Goal: Information Seeking & Learning: Check status

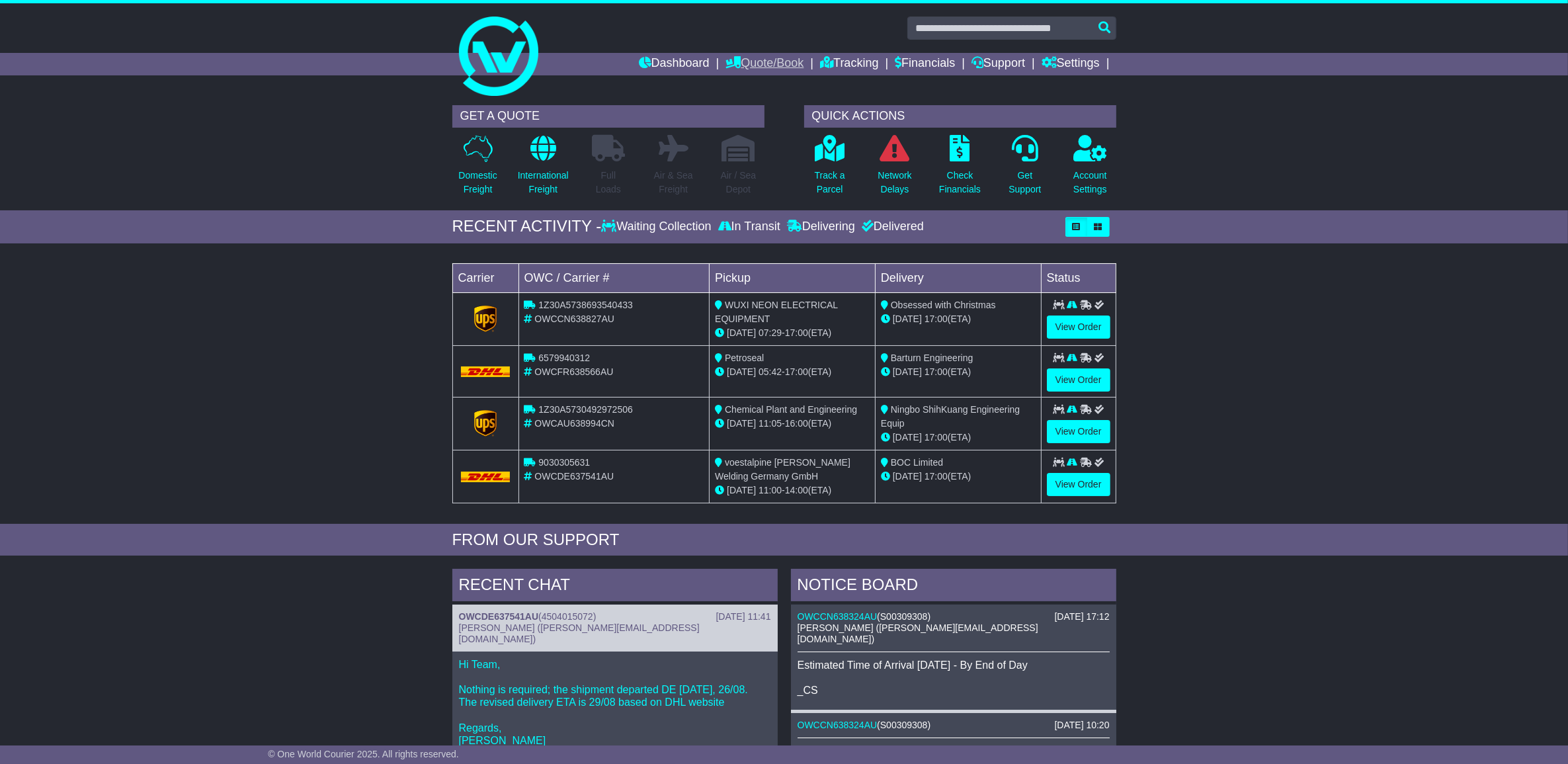
click at [775, 61] on link "Quote/Book" at bounding box center [764, 64] width 78 height 22
click at [863, 62] on link "Tracking" at bounding box center [849, 64] width 58 height 22
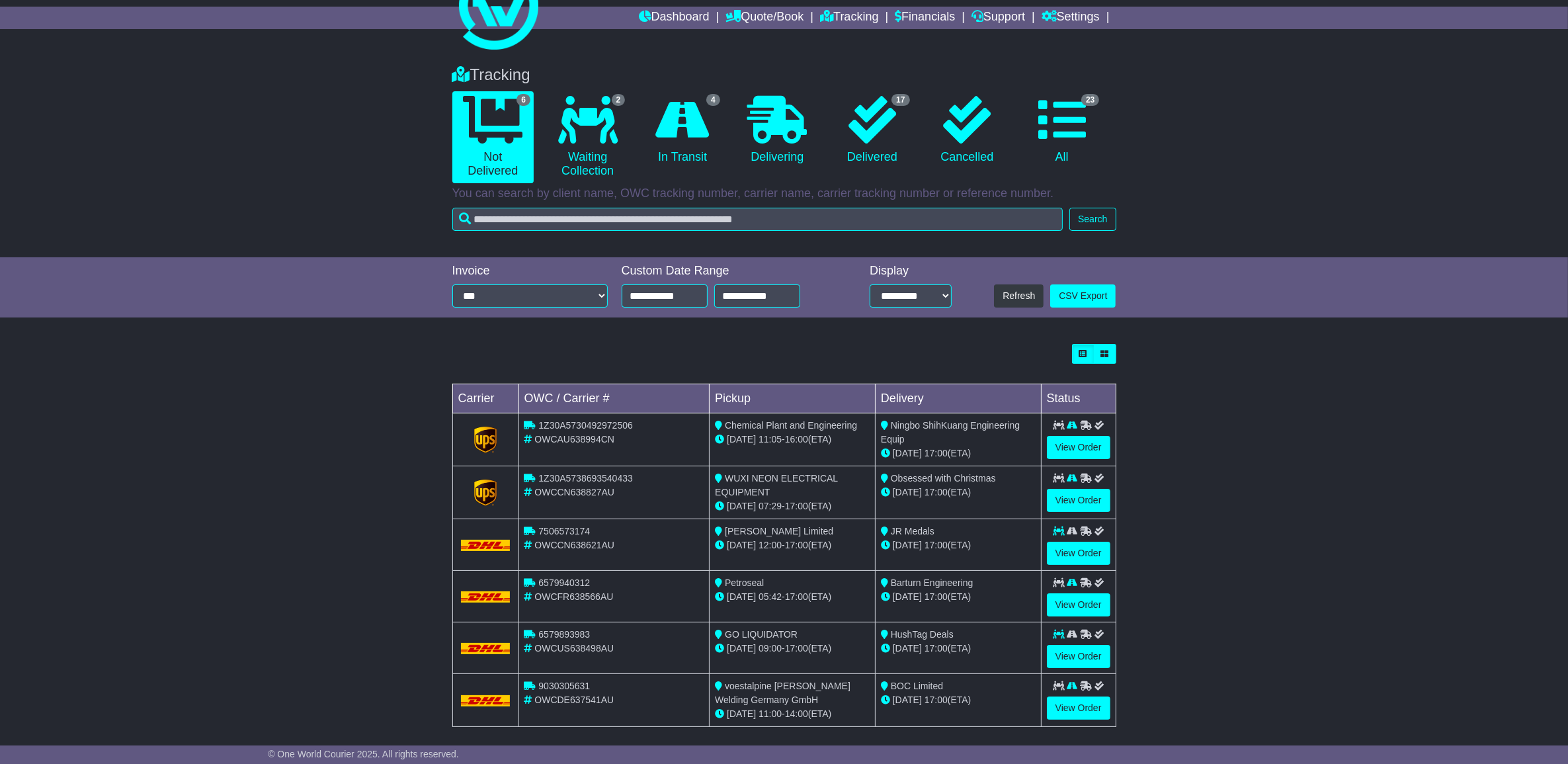
scroll to position [60, 0]
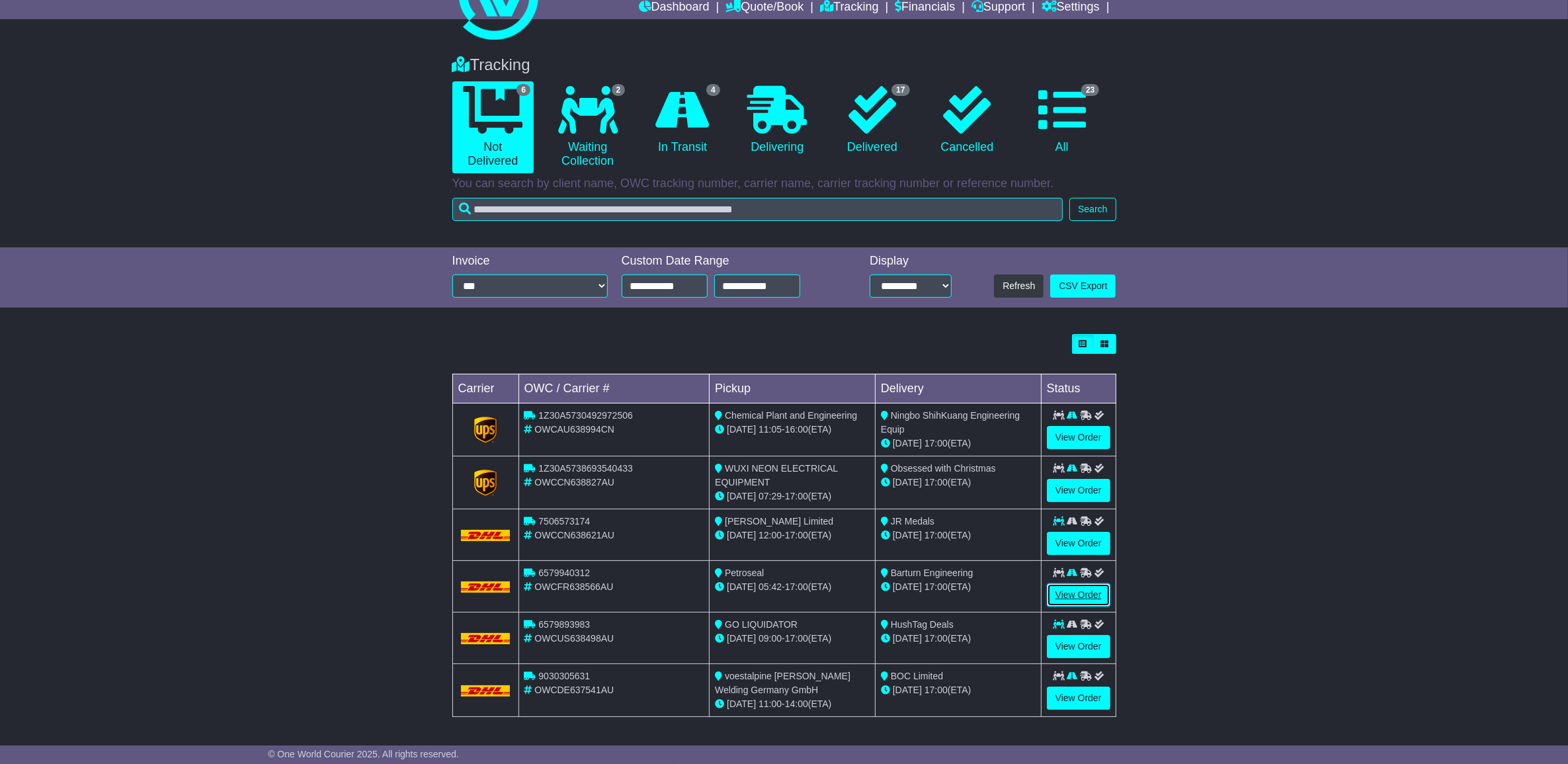
click at [1069, 597] on link "View Order" at bounding box center [1079, 595] width 63 height 23
click at [1097, 638] on link "View Order" at bounding box center [1079, 646] width 63 height 23
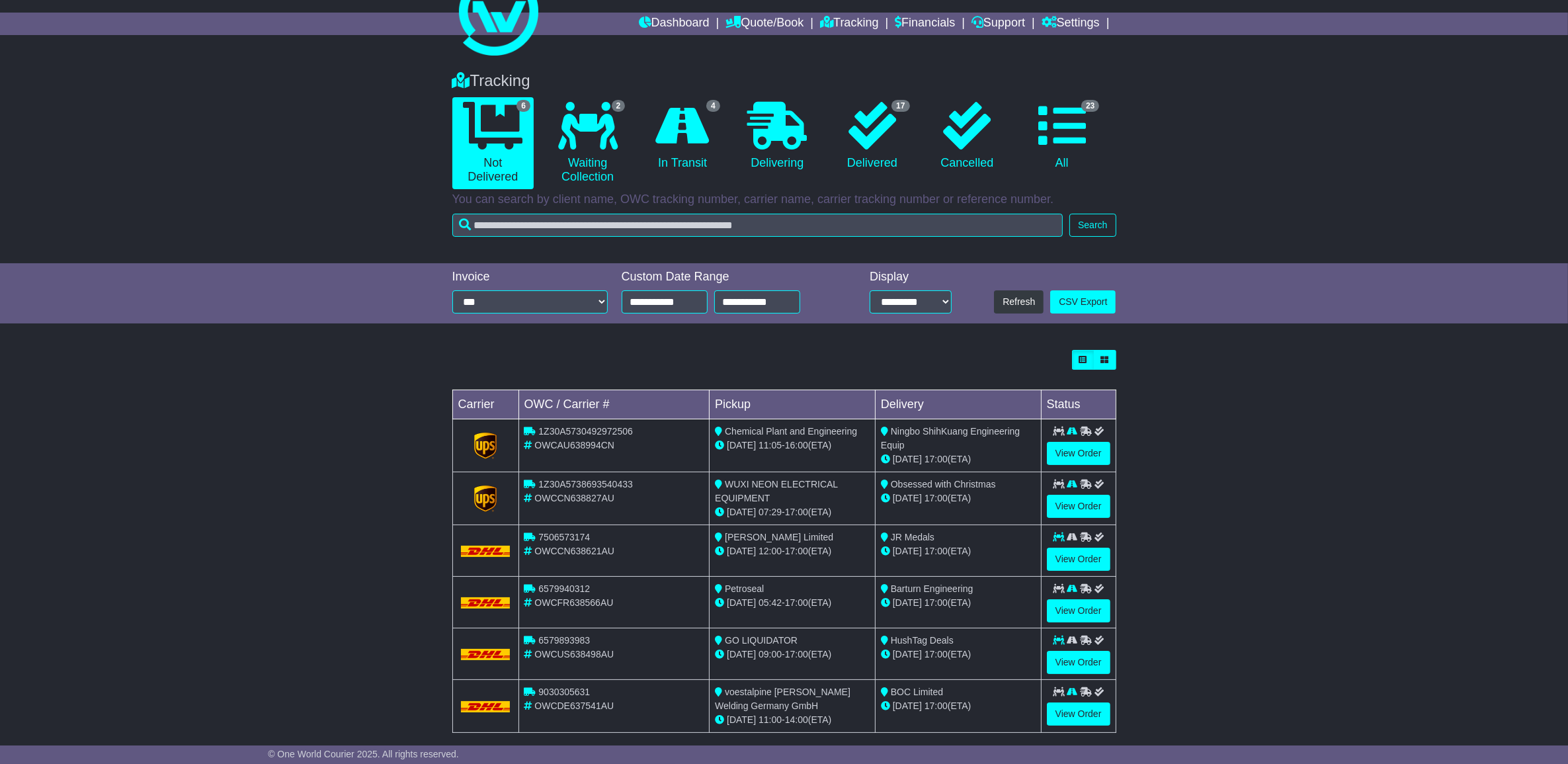
scroll to position [60, 0]
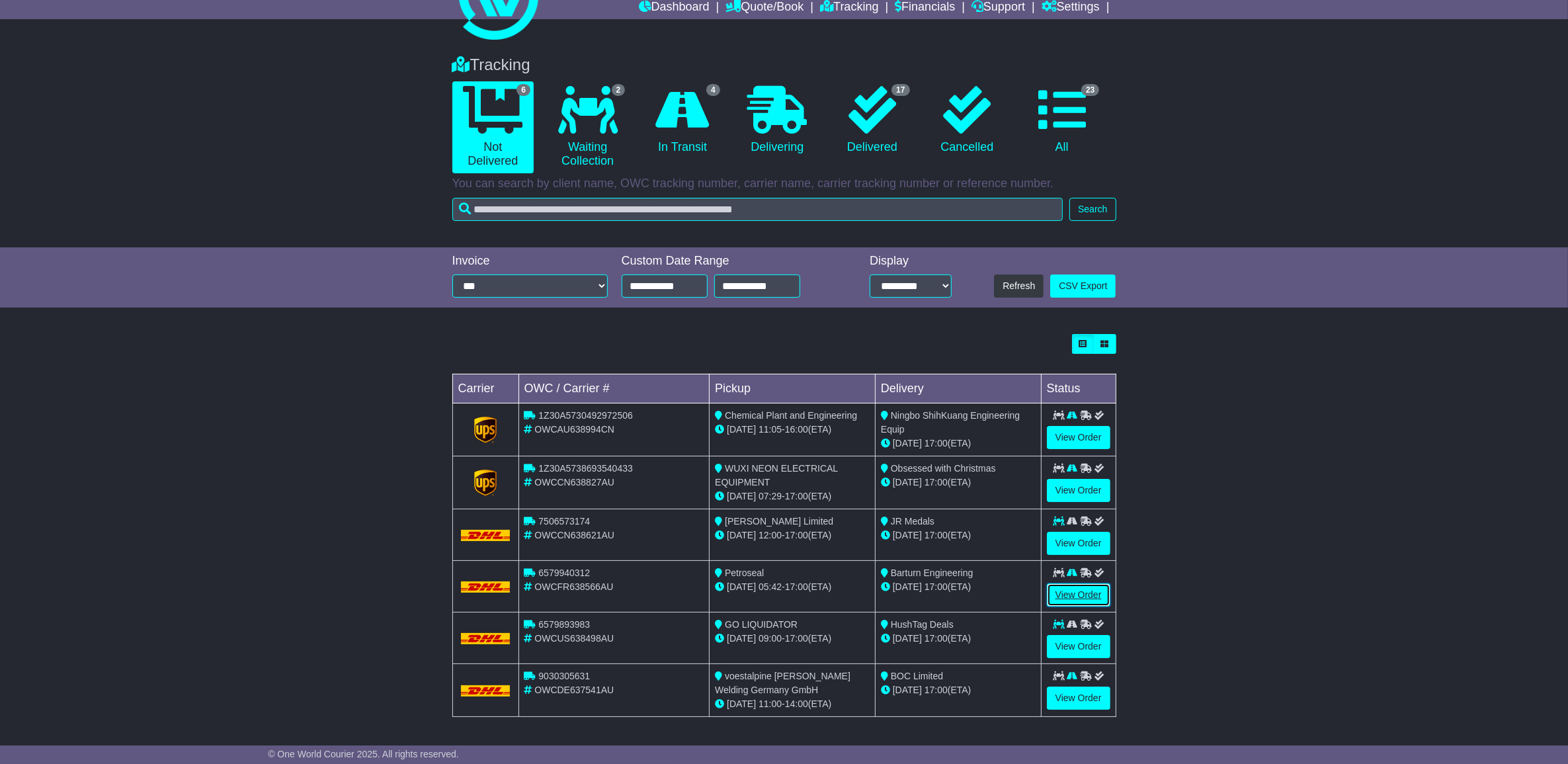
click at [1102, 596] on link "View Order" at bounding box center [1079, 595] width 63 height 23
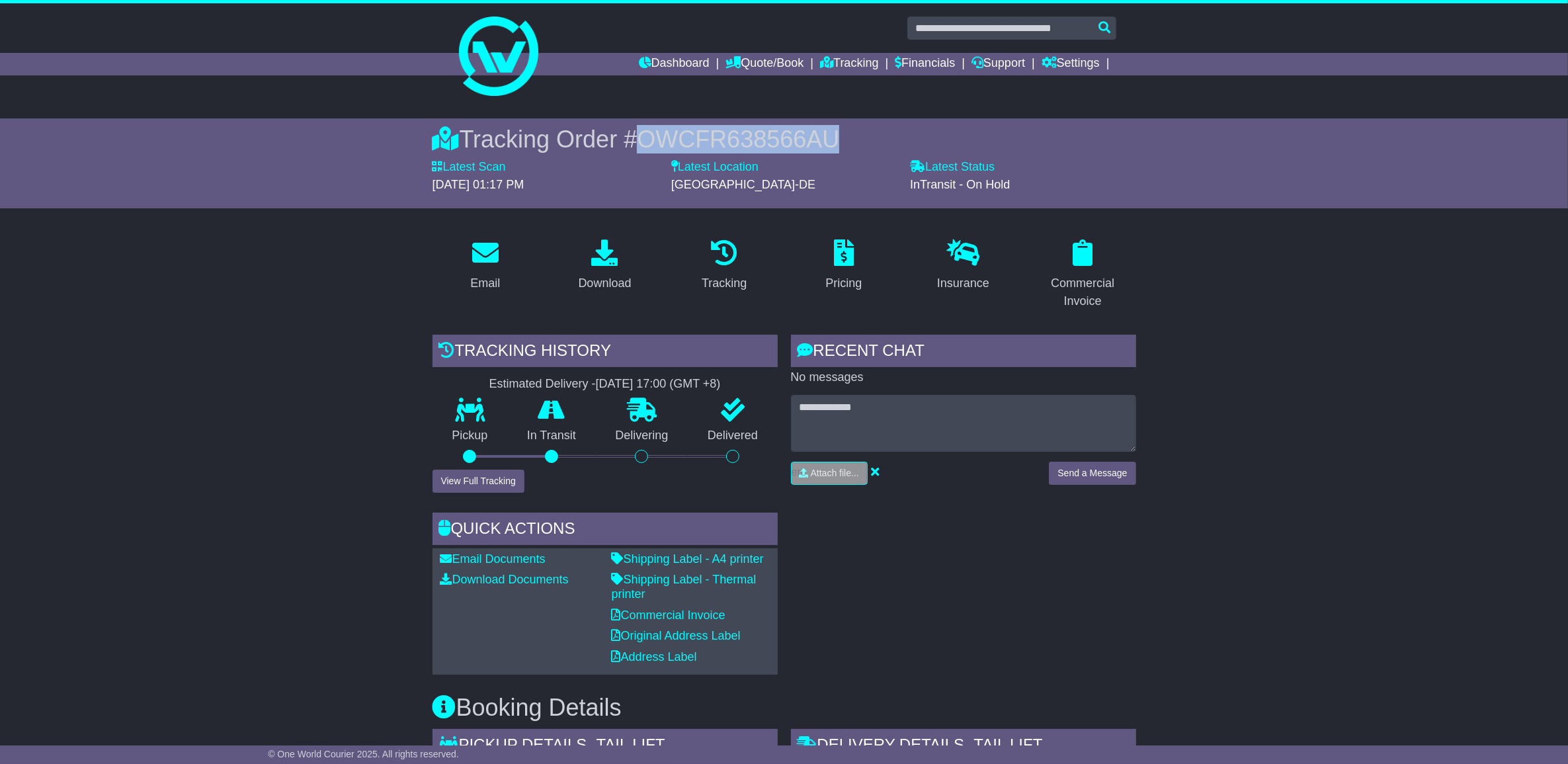
drag, startPoint x: 838, startPoint y: 136, endPoint x: 645, endPoint y: 131, distance: 193.1
click at [645, 131] on div "Tracking Order # OWCFR638566AU" at bounding box center [784, 139] width 704 height 29
copy span "OWCFR638566AU"
